Goal: Task Accomplishment & Management: Use online tool/utility

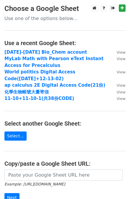
click at [22, 18] on p "Use one of the options below..." at bounding box center [64, 18] width 121 height 6
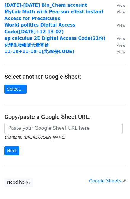
scroll to position [47, 0]
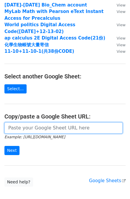
click at [30, 125] on input "url" at bounding box center [63, 128] width 118 height 11
paste input "[URL][DOMAIN_NAME]"
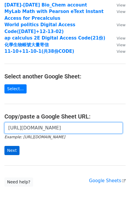
type input "[URL][DOMAIN_NAME]"
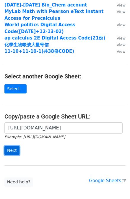
click at [15, 150] on input "Next" at bounding box center [11, 150] width 15 height 9
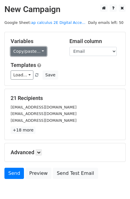
click at [43, 53] on link "Copy/paste..." at bounding box center [29, 51] width 36 height 9
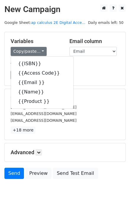
click at [79, 65] on h5 "Templates" at bounding box center [65, 65] width 109 height 6
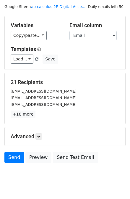
scroll to position [24, 0]
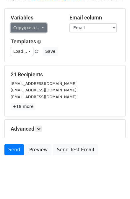
click at [39, 26] on link "Copy/paste..." at bounding box center [29, 27] width 36 height 9
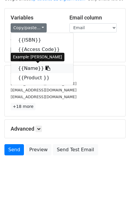
click at [45, 68] on icon at bounding box center [47, 68] width 5 height 5
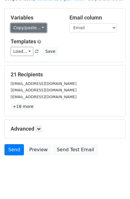
click at [42, 27] on link "Copy/paste..." at bounding box center [29, 27] width 36 height 9
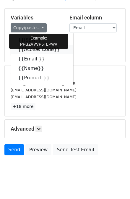
drag, startPoint x: 55, startPoint y: 48, endPoint x: 12, endPoint y: 68, distance: 47.2
click at [61, 48] on icon at bounding box center [63, 49] width 5 height 5
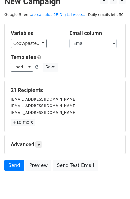
scroll to position [0, 0]
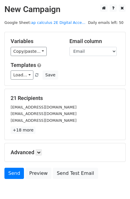
click at [104, 25] on span "Daily emails left: 50" at bounding box center [106, 22] width 40 height 6
click at [61, 22] on link "ap calculus 2E Digital Acce..." at bounding box center [58, 22] width 54 height 4
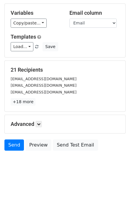
scroll to position [29, 0]
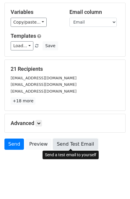
click at [76, 144] on link "Send Test Email" at bounding box center [75, 144] width 45 height 11
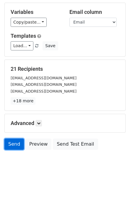
click at [9, 146] on link "Send" at bounding box center [13, 144] width 19 height 11
